Goal: Check status: Check status

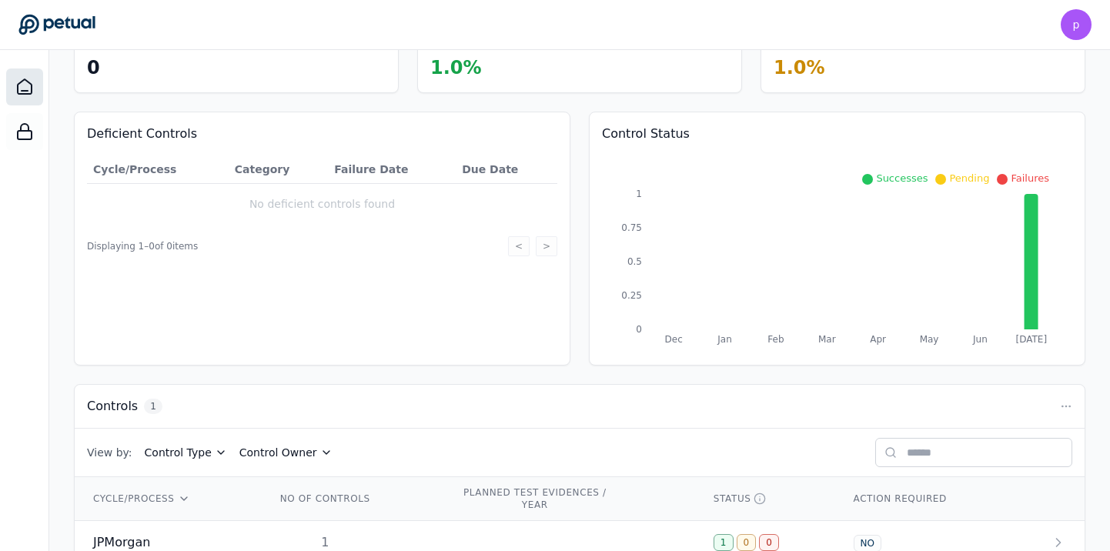
scroll to position [139, 0]
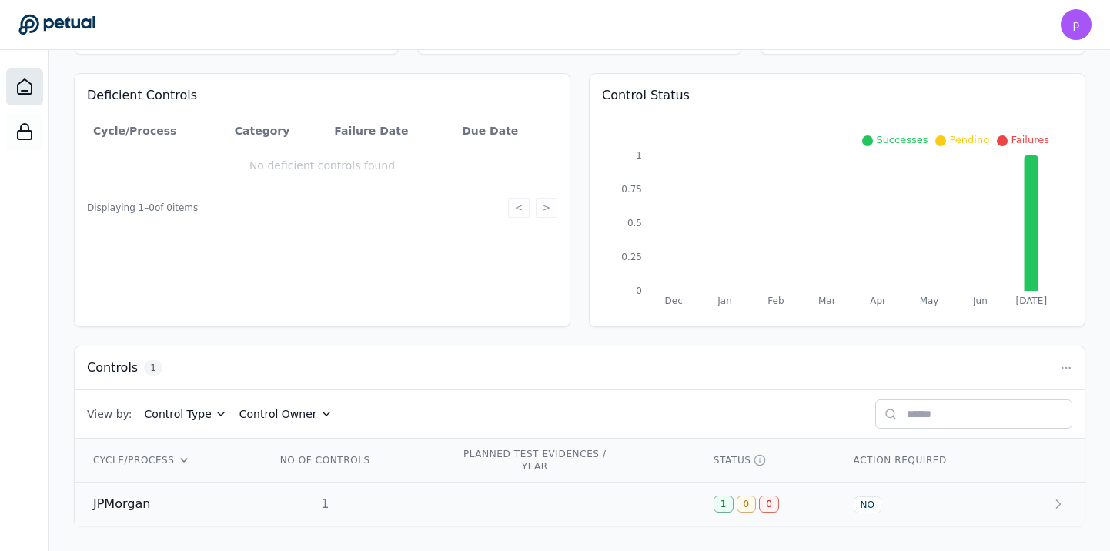
click at [133, 502] on span "JPMorgan" at bounding box center [121, 504] width 57 height 18
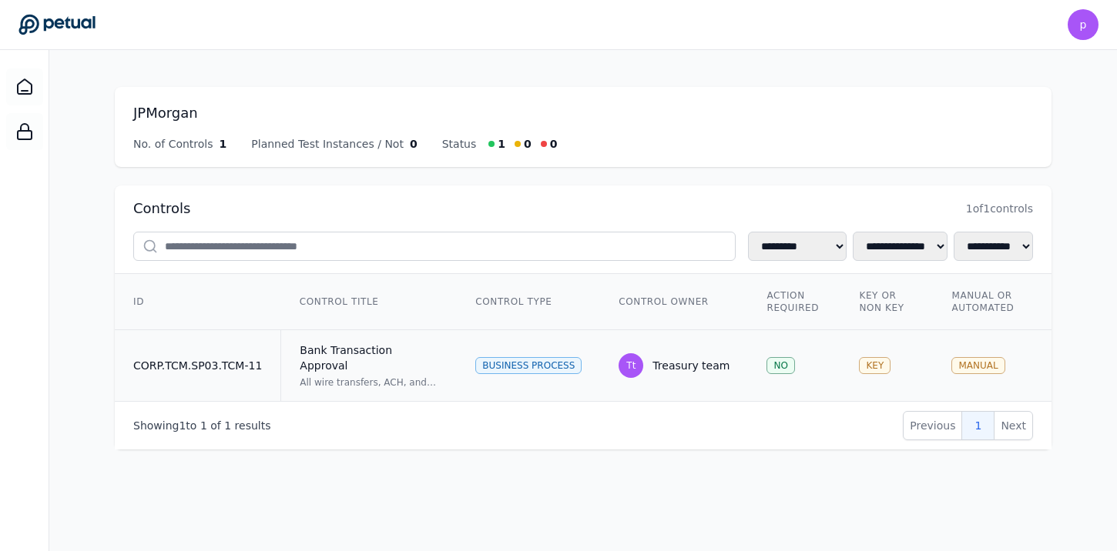
click at [368, 348] on div "Bank Transaction Approval" at bounding box center [369, 358] width 139 height 31
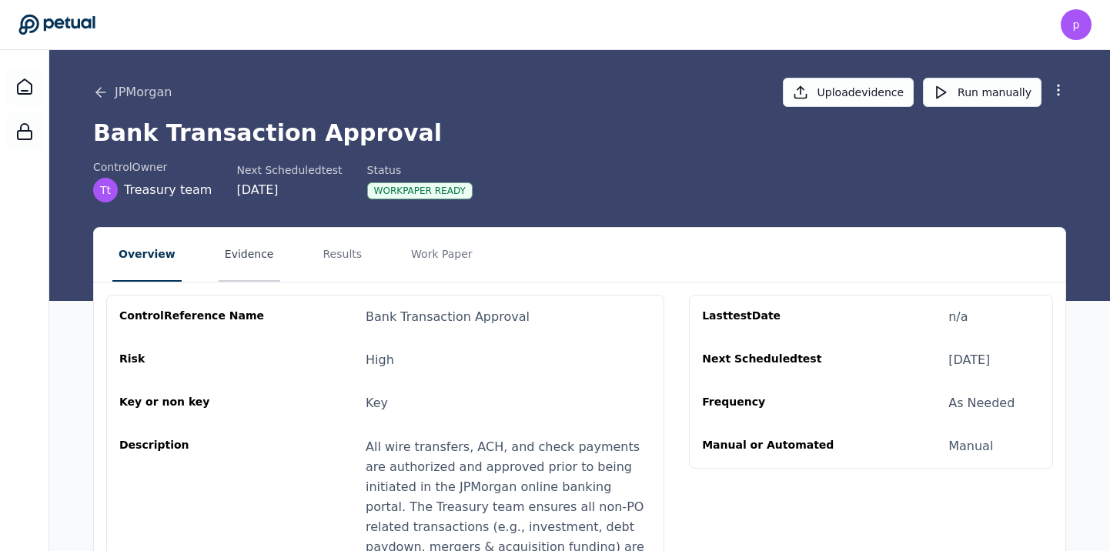
click at [256, 256] on button "Evidence" at bounding box center [250, 255] width 62 height 54
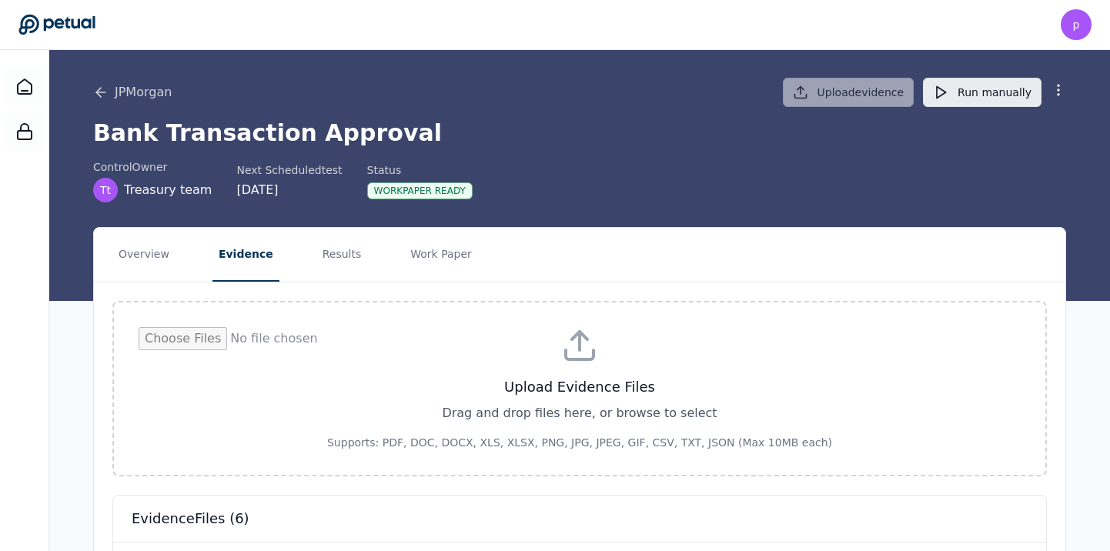
click at [981, 89] on button "Run manually" at bounding box center [982, 92] width 119 height 29
click at [318, 259] on button "Results" at bounding box center [342, 255] width 52 height 54
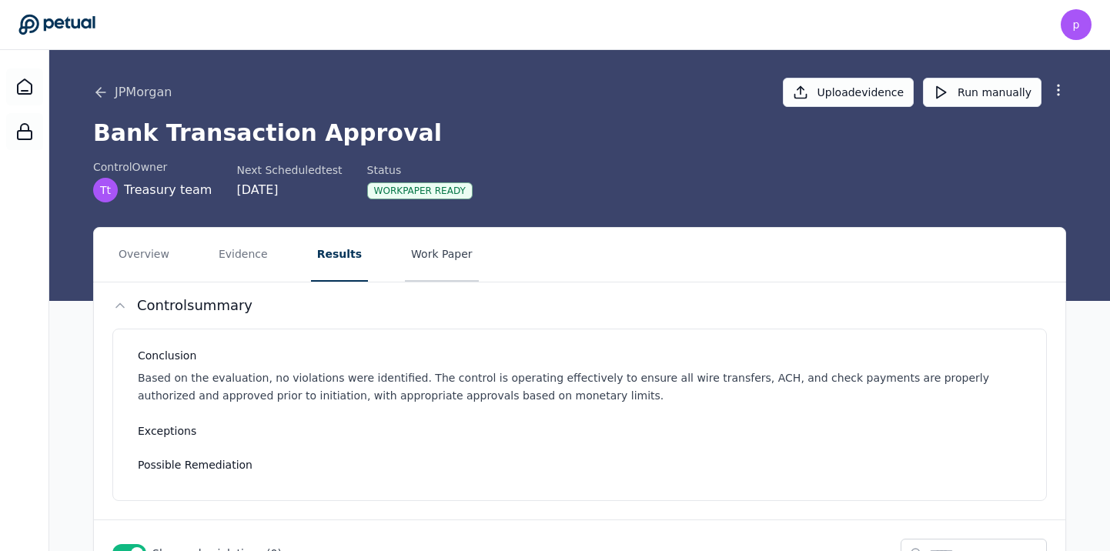
click at [413, 259] on button "Work Paper" at bounding box center [442, 255] width 74 height 54
